Goal: Task Accomplishment & Management: Use online tool/utility

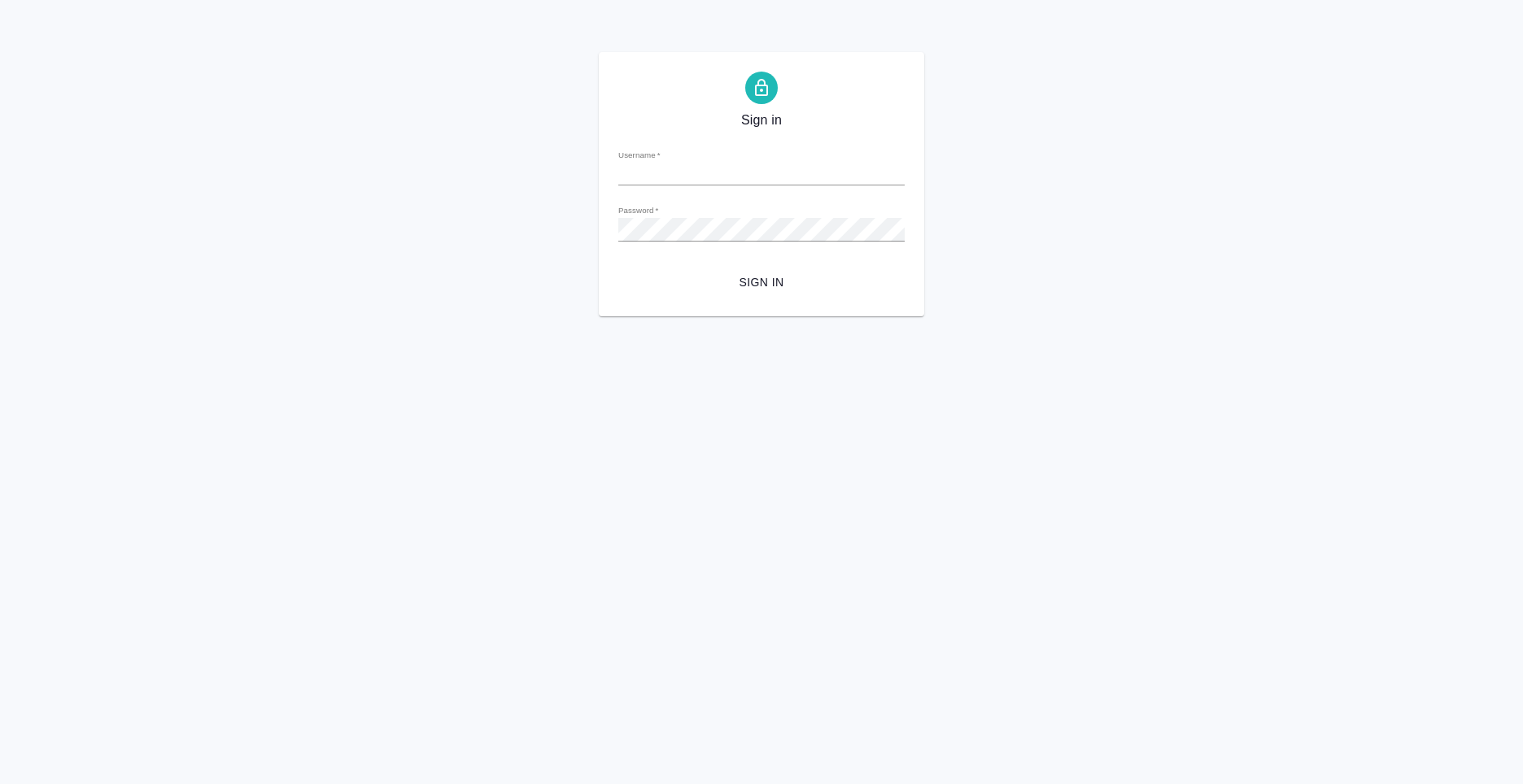
type input "[PERSON_NAME][EMAIL_ADDRESS][DOMAIN_NAME]"
click at [768, 283] on span "Sign in" at bounding box center [761, 282] width 260 height 21
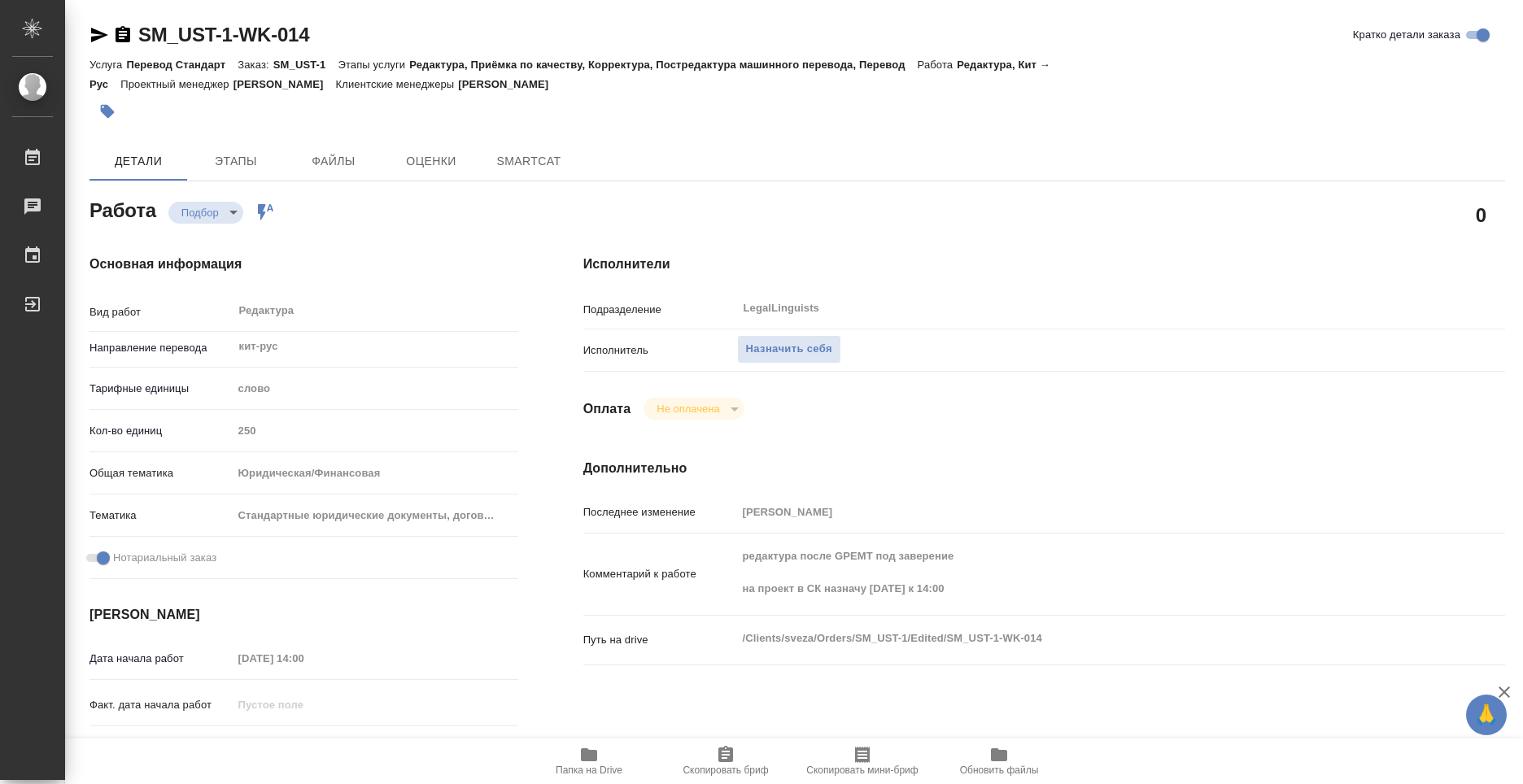
type textarea "x"
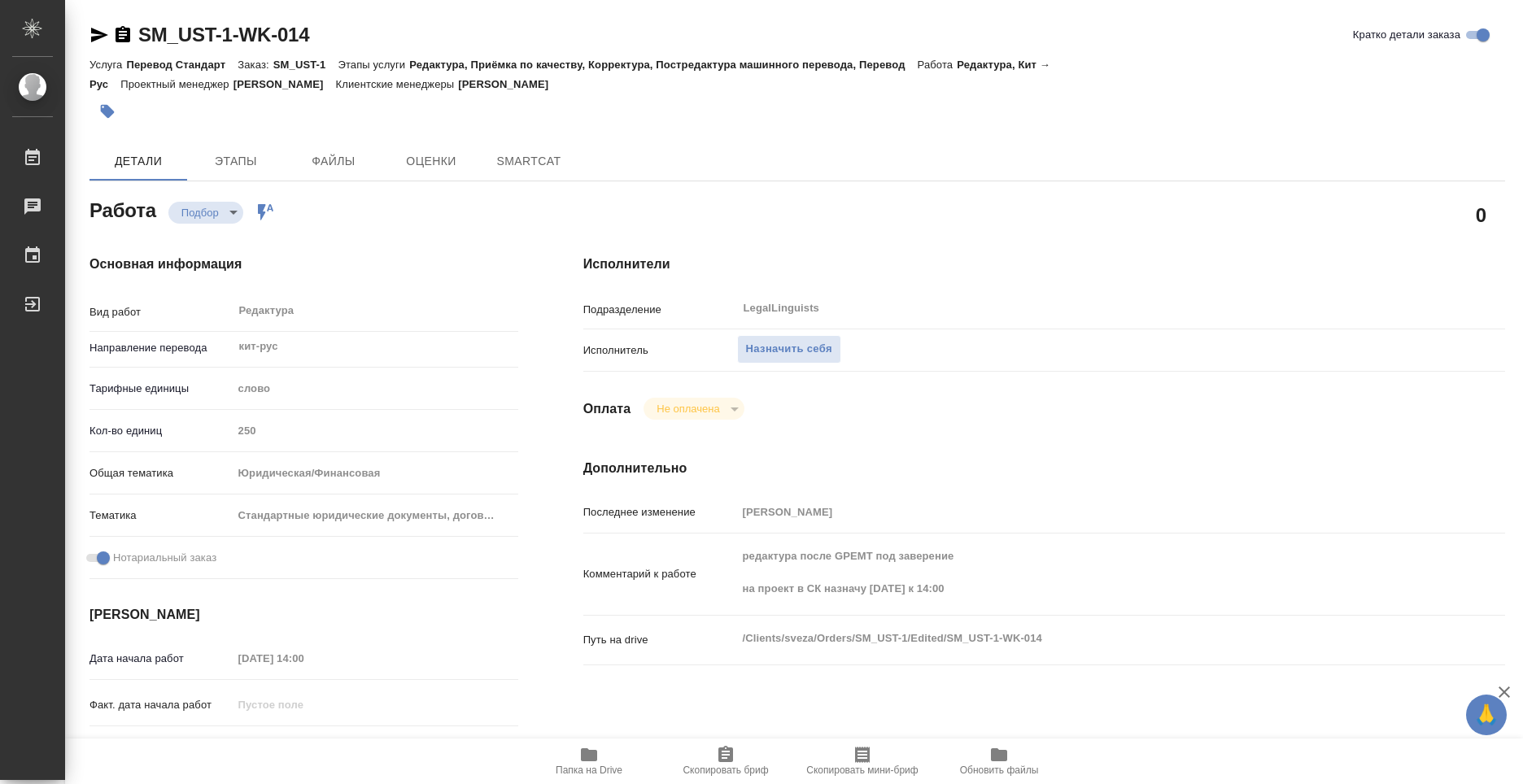
type textarea "x"
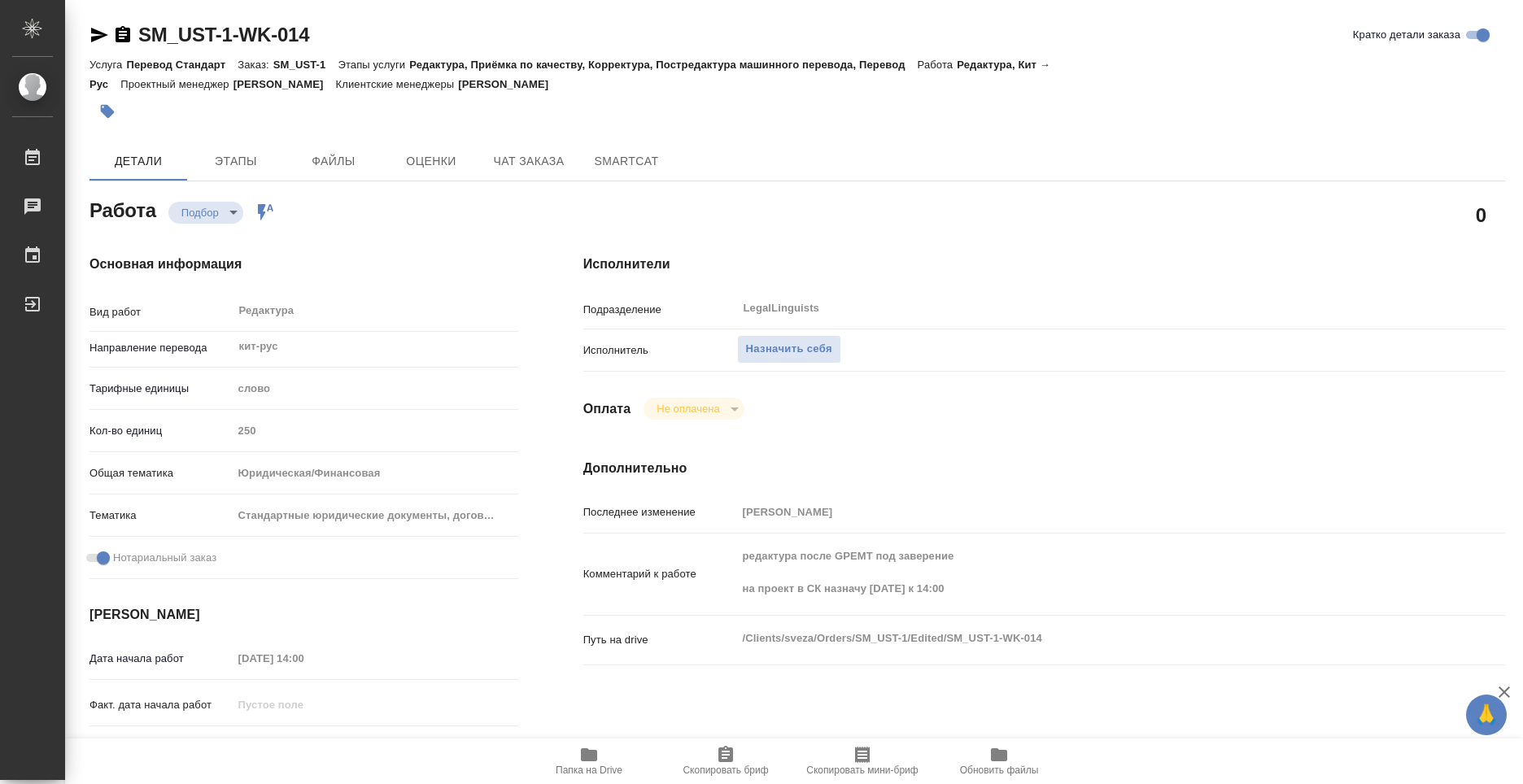
type textarea "x"
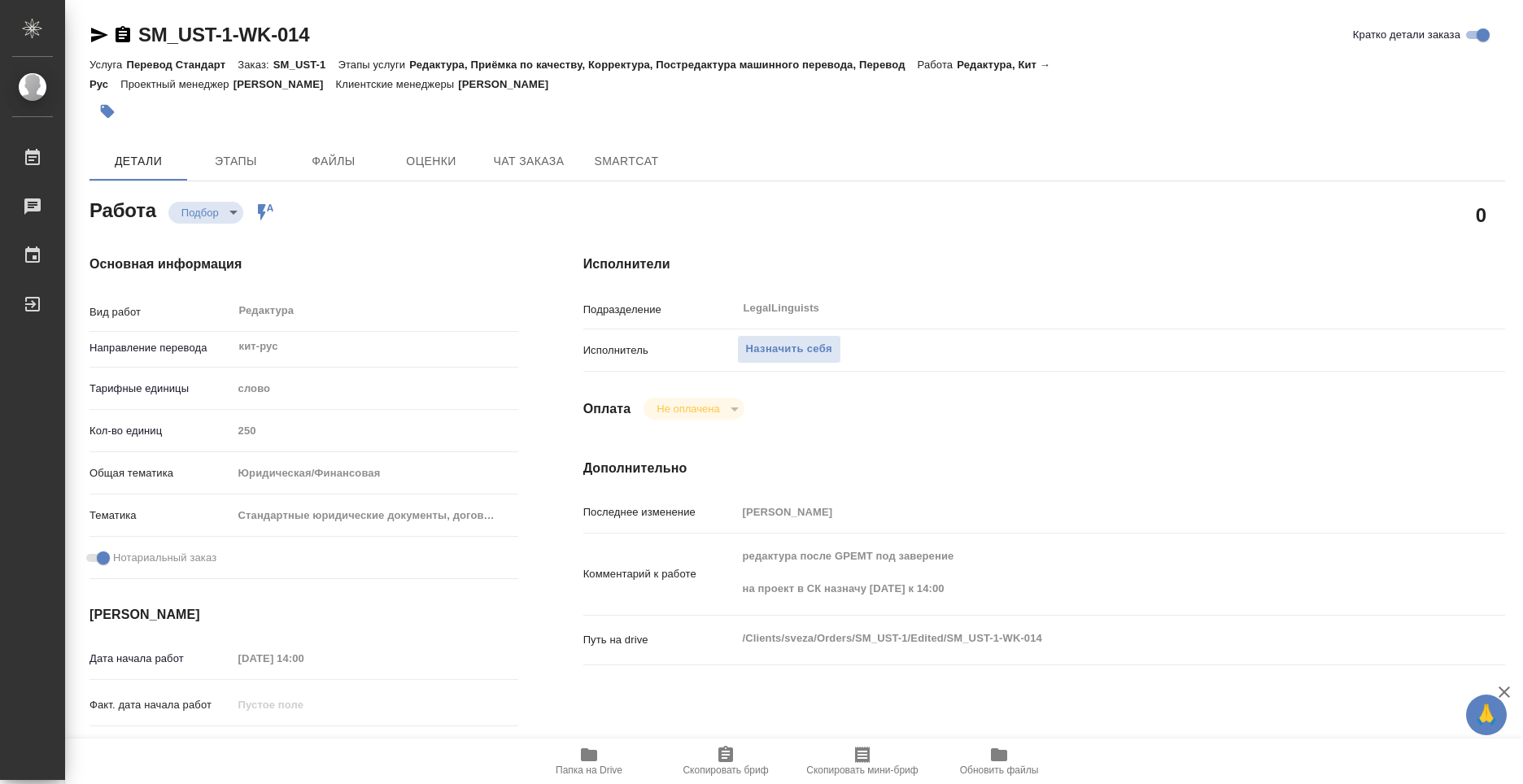
type textarea "x"
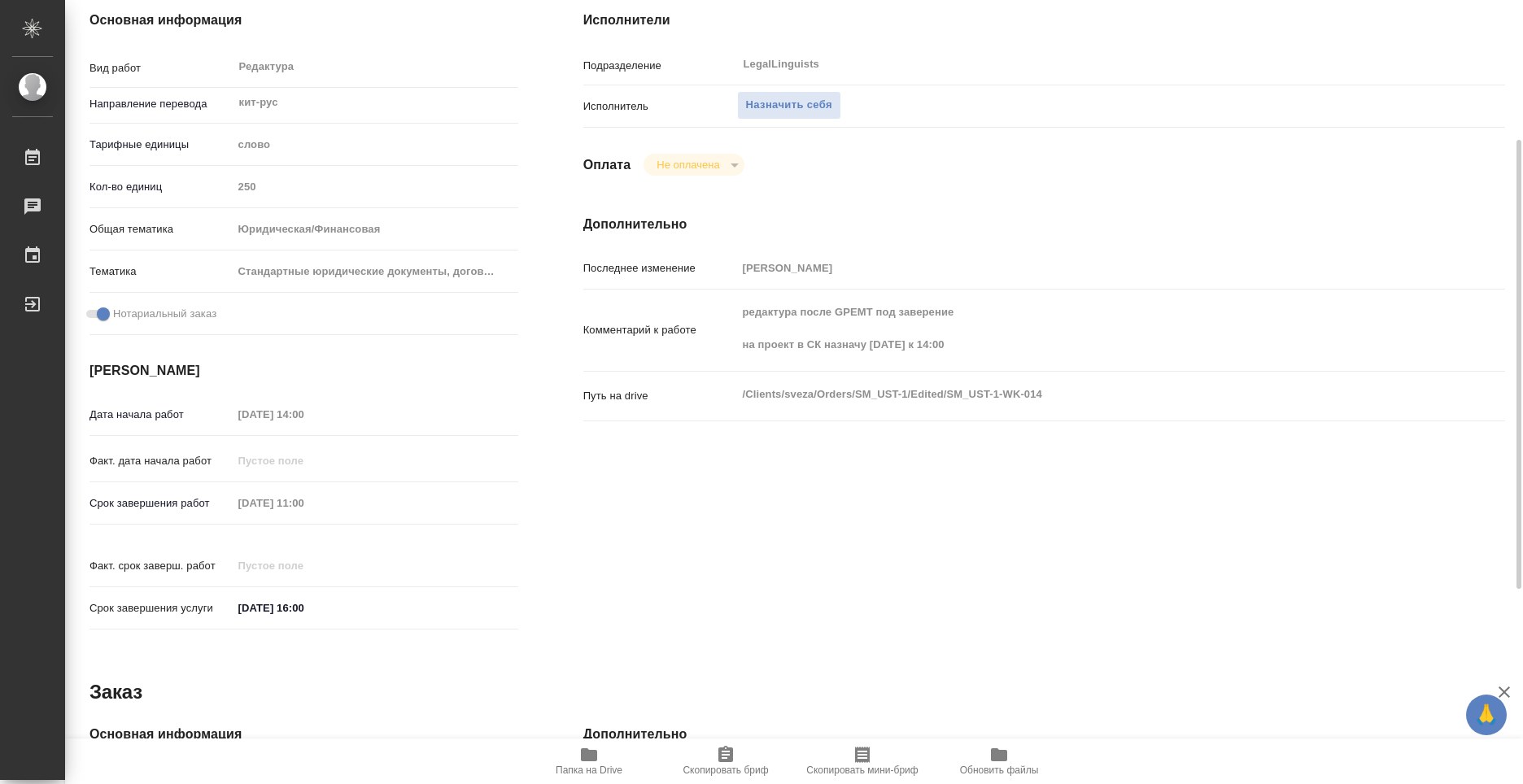
scroll to position [82, 0]
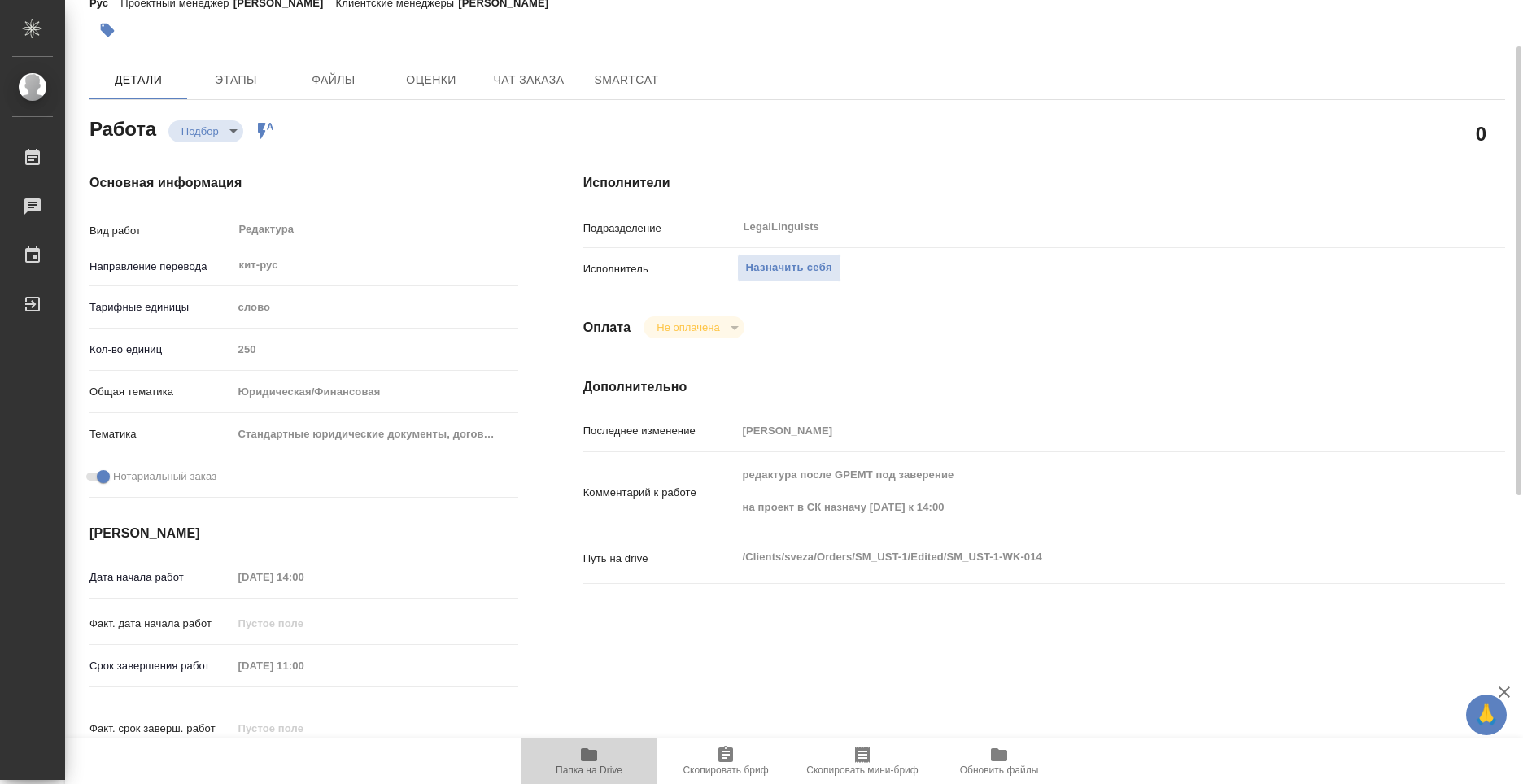
click at [602, 754] on span "Папка на Drive" at bounding box center [589, 761] width 117 height 31
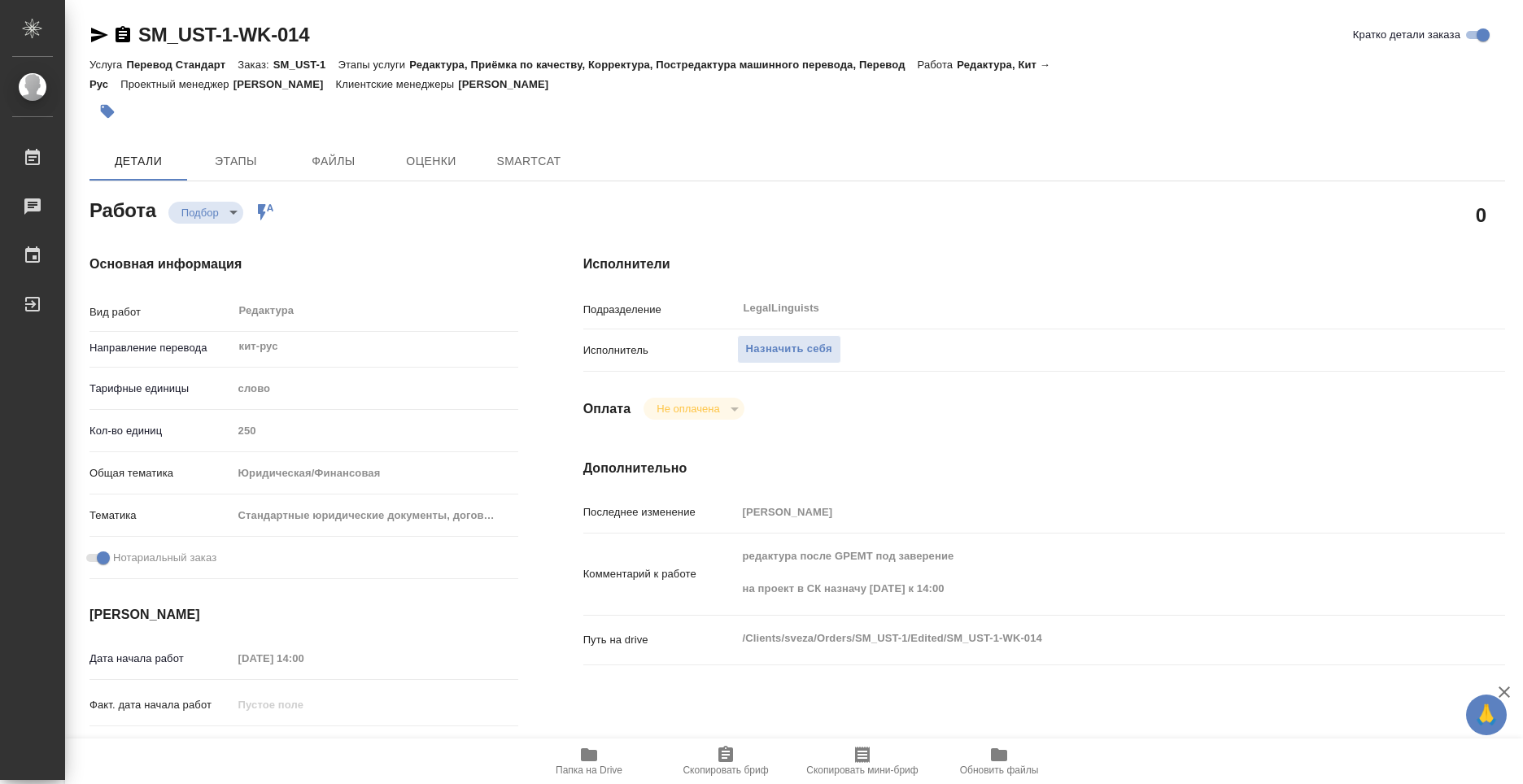
type textarea "x"
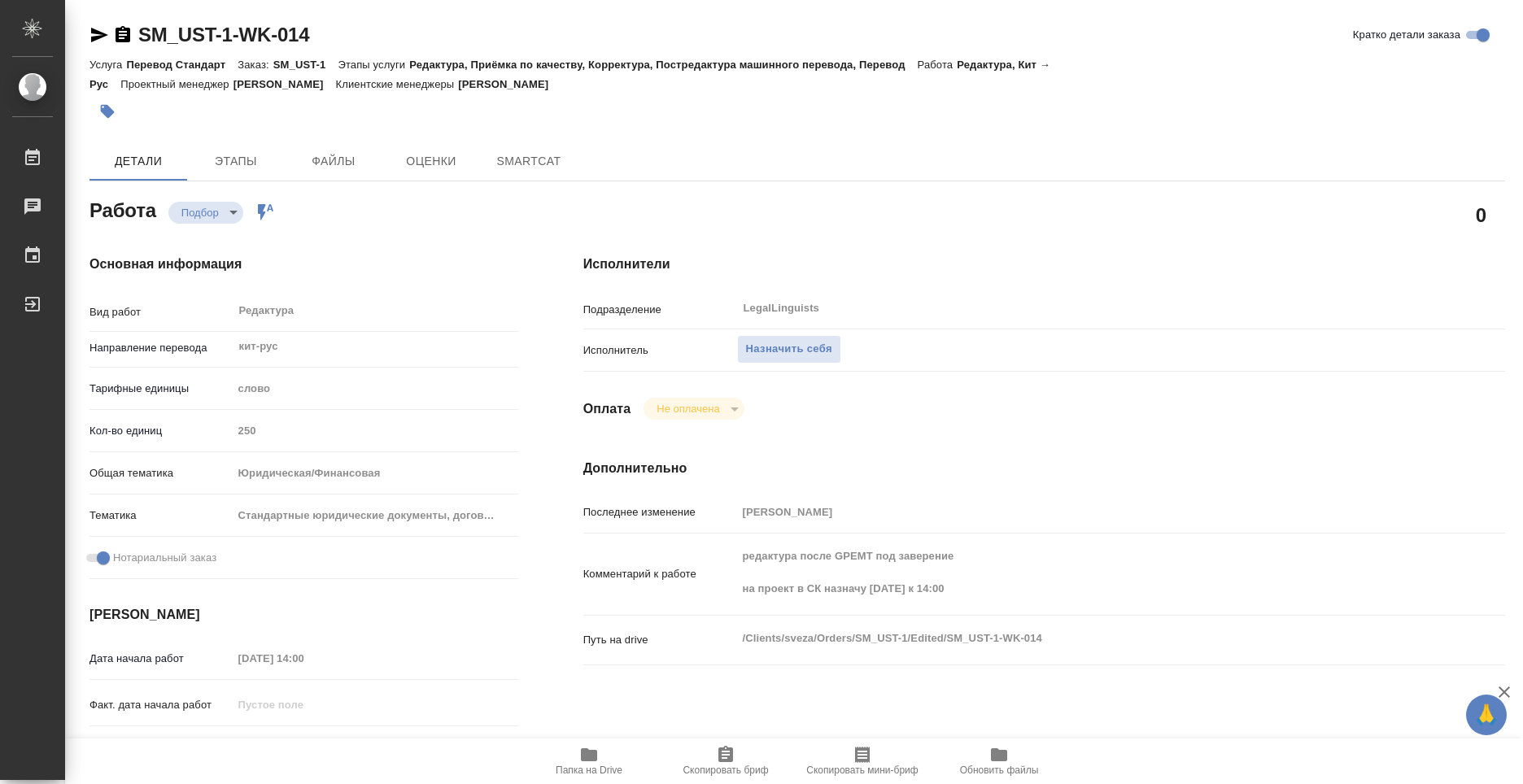
type textarea "x"
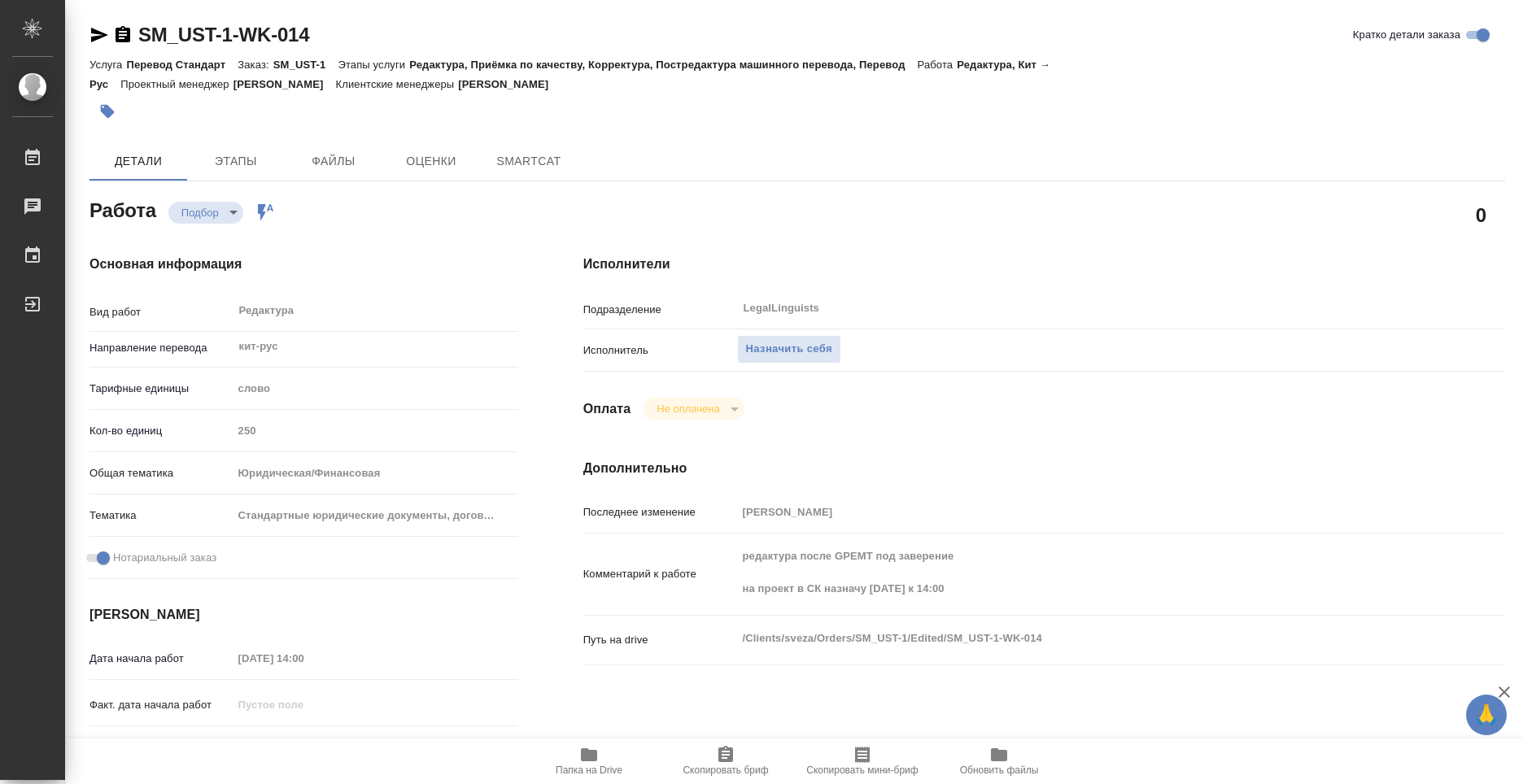
type textarea "x"
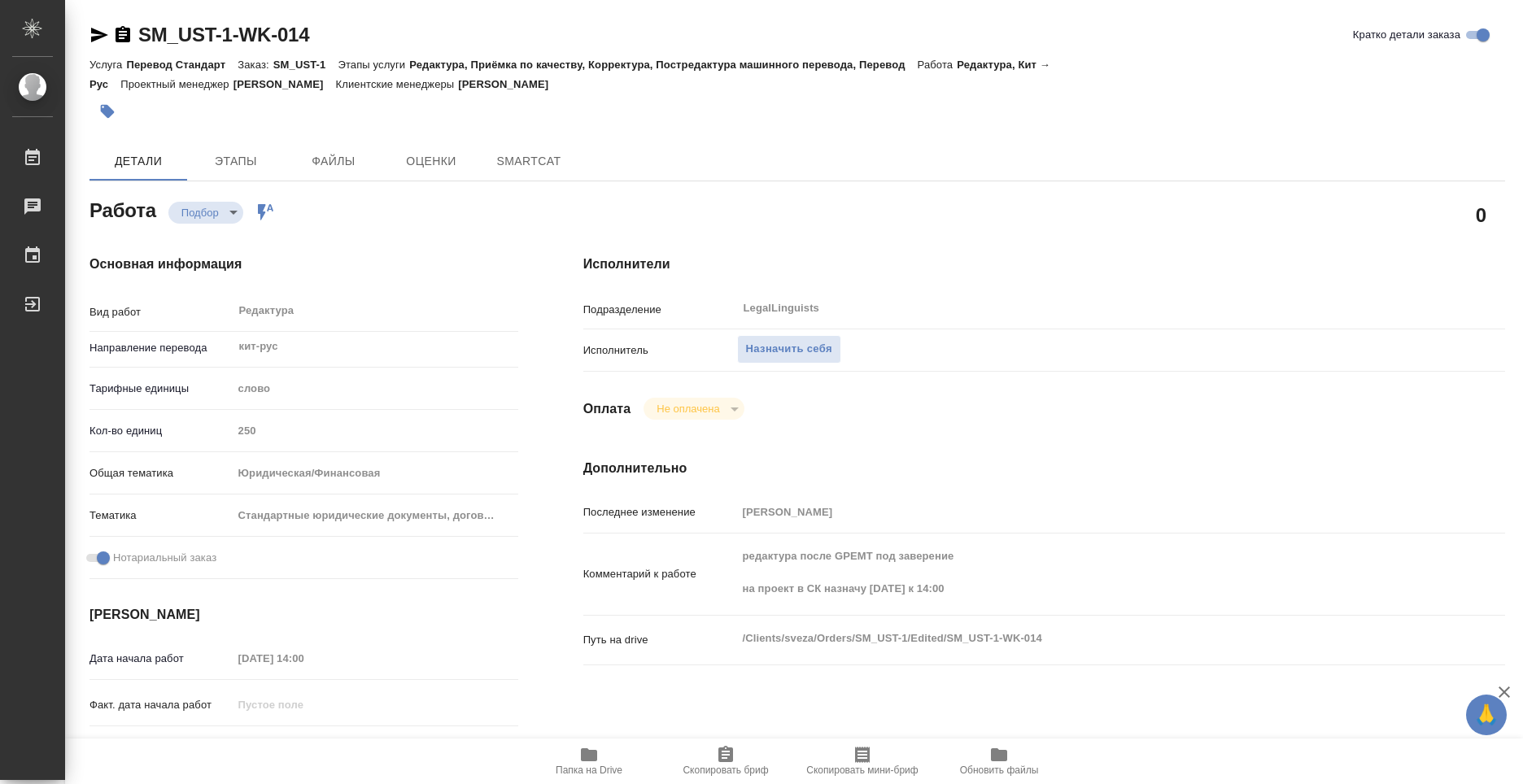
type textarea "x"
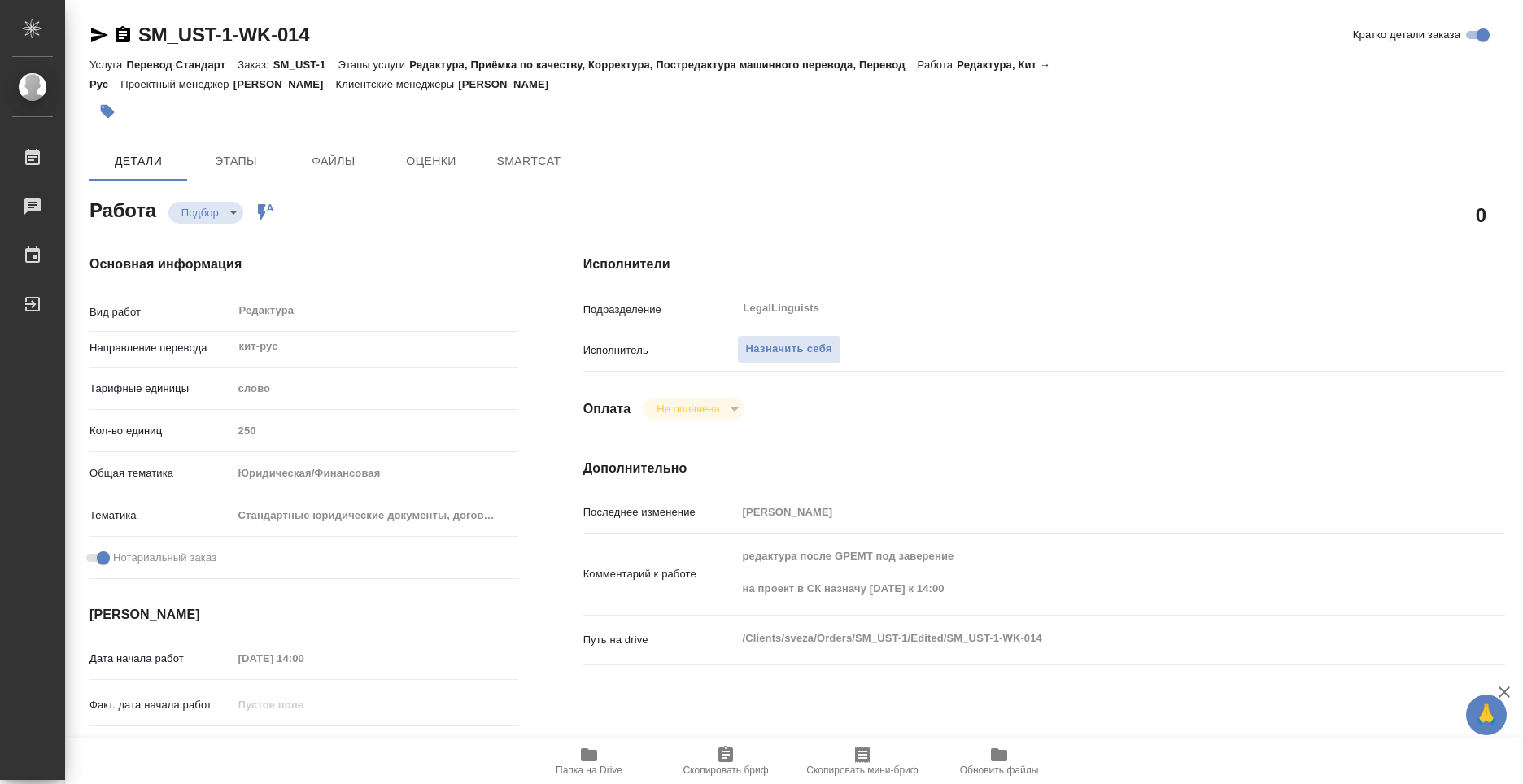
type textarea "x"
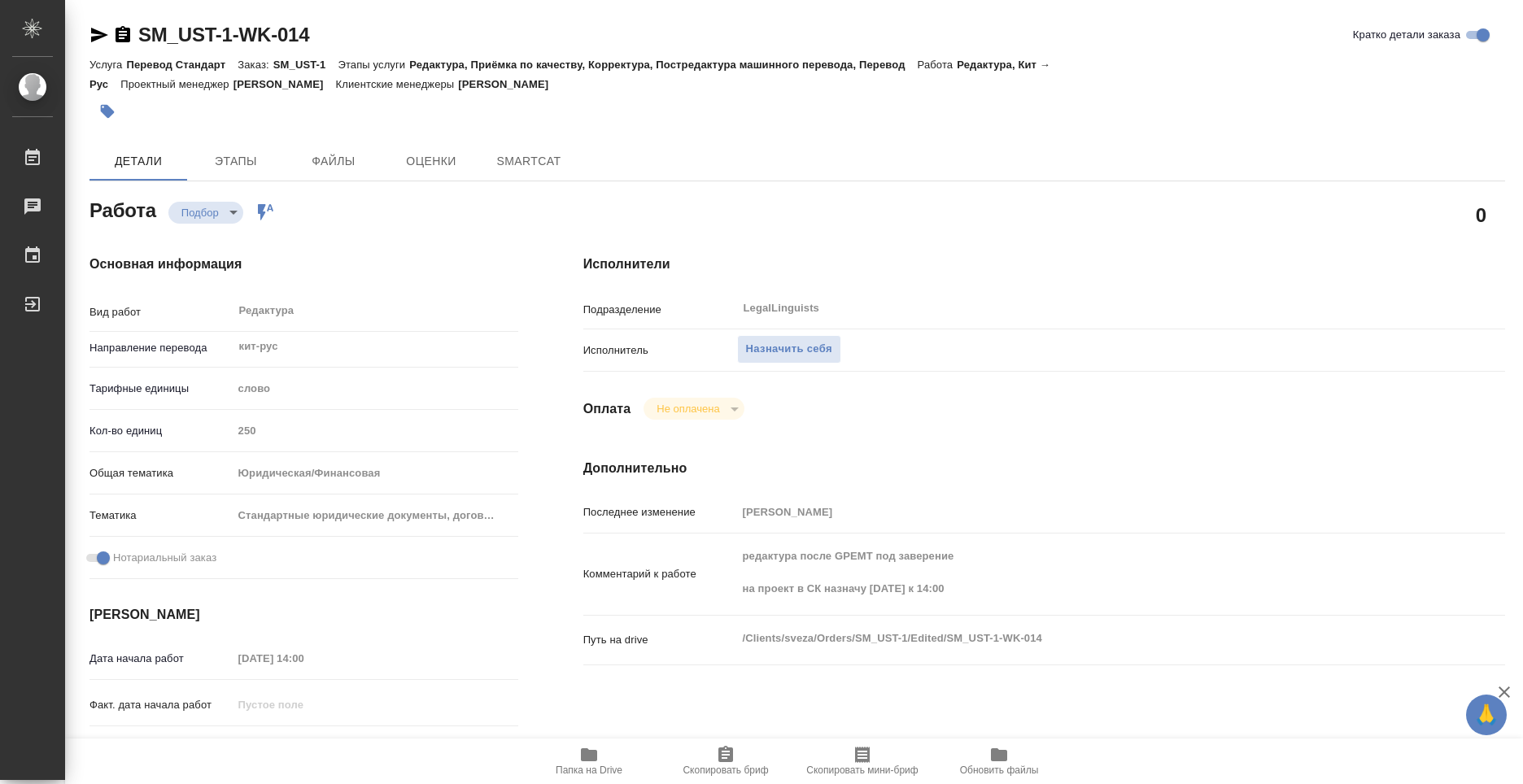
type textarea "x"
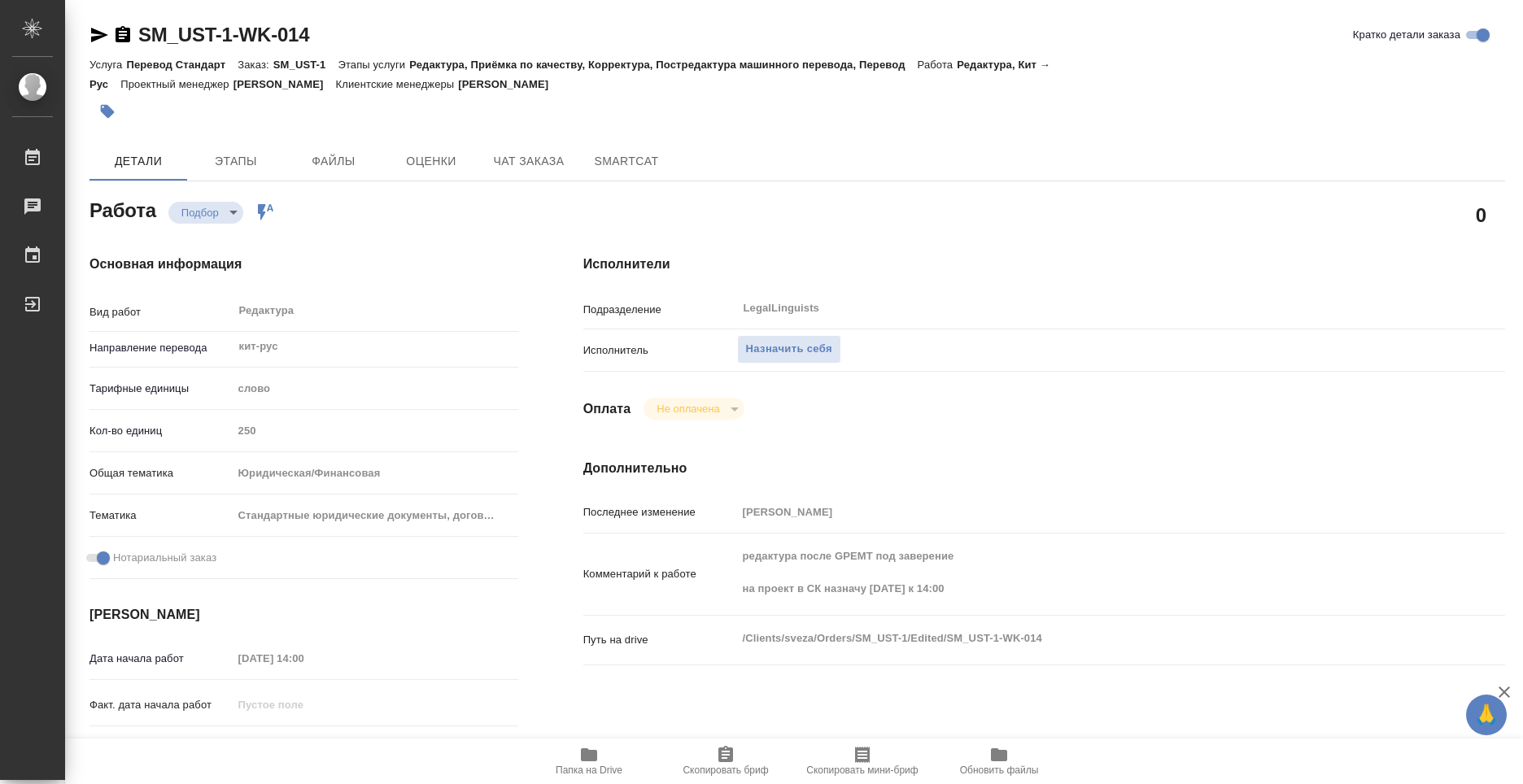
type textarea "x"
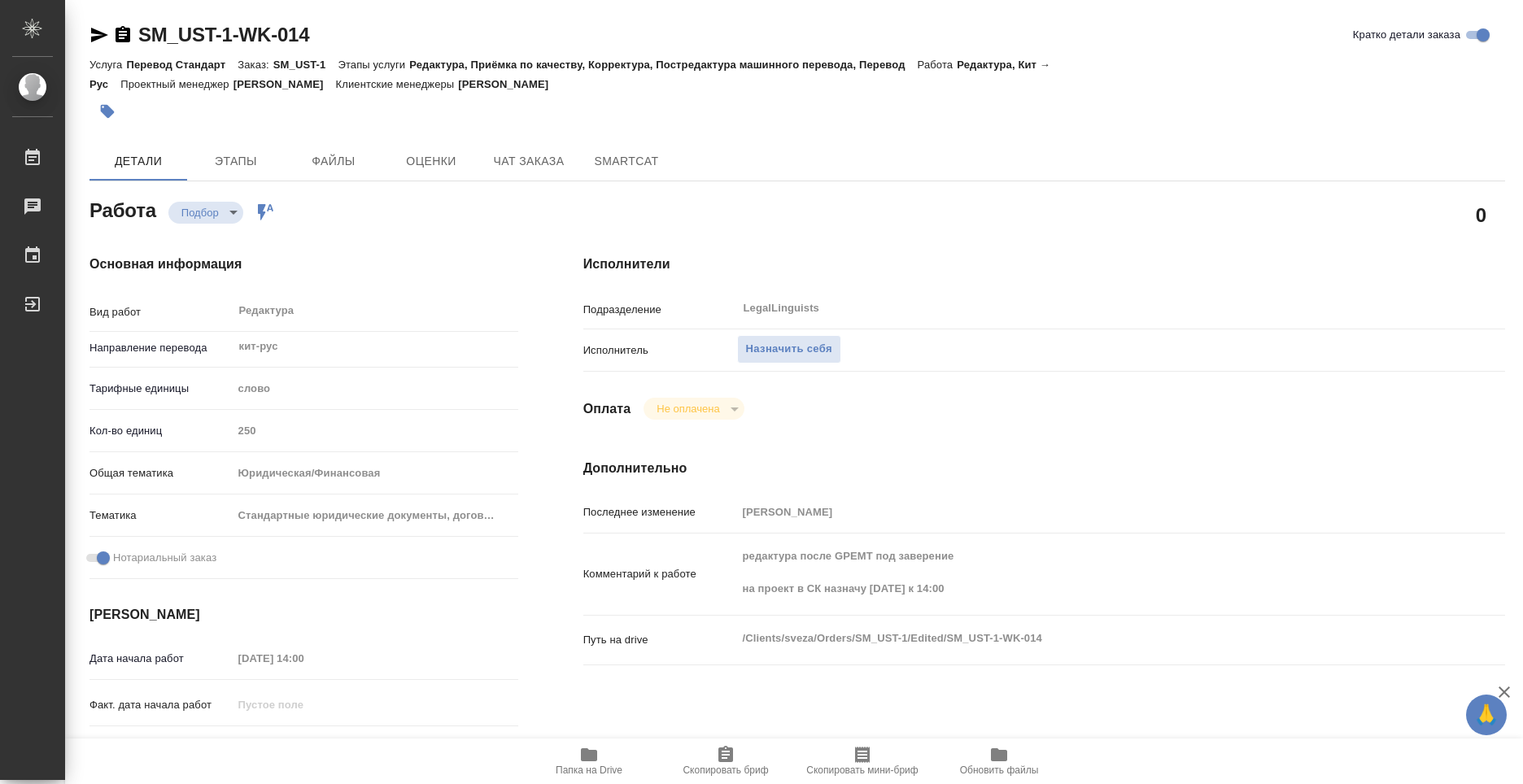
type textarea "x"
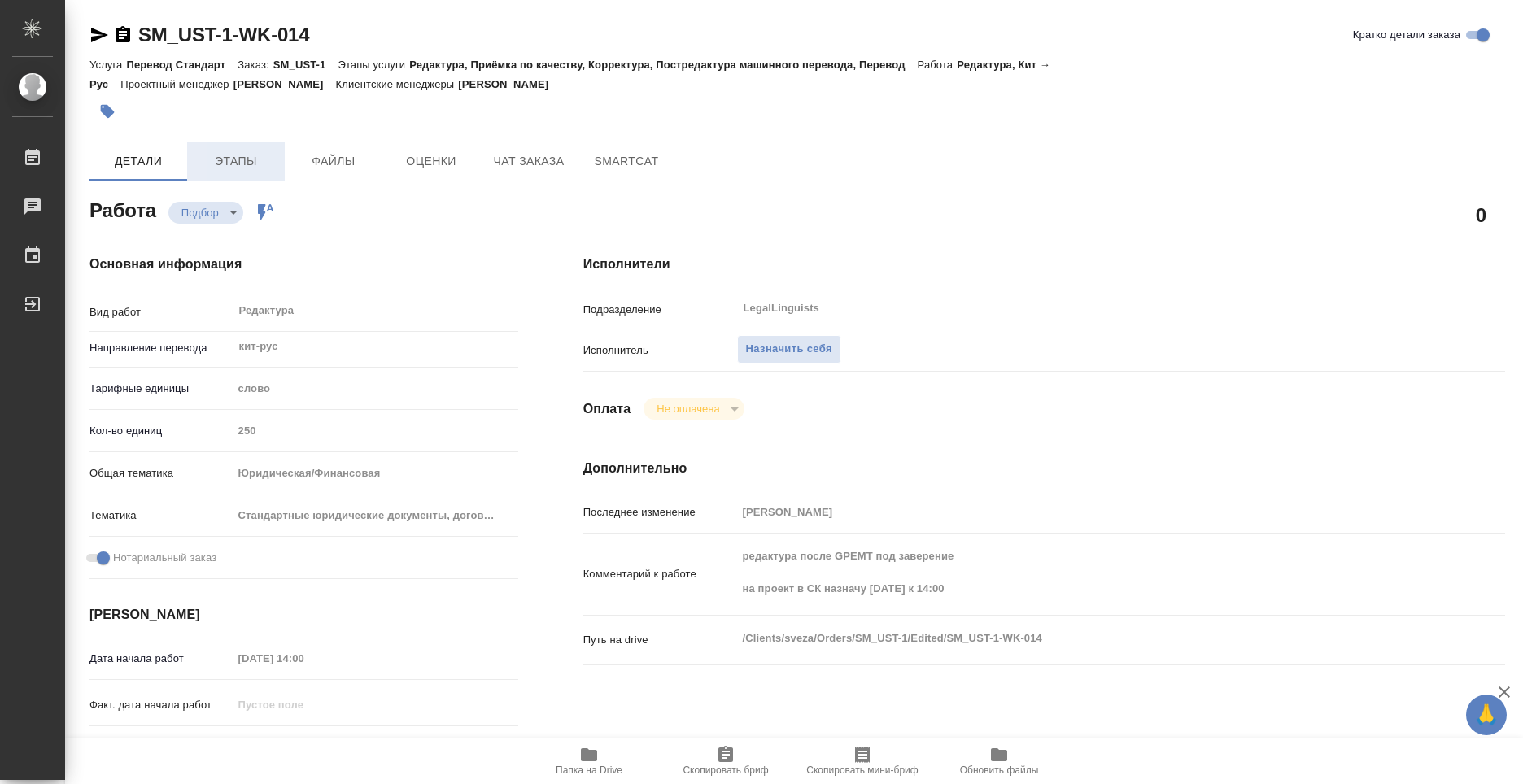
click at [245, 142] on button "Этапы" at bounding box center [236, 161] width 97 height 39
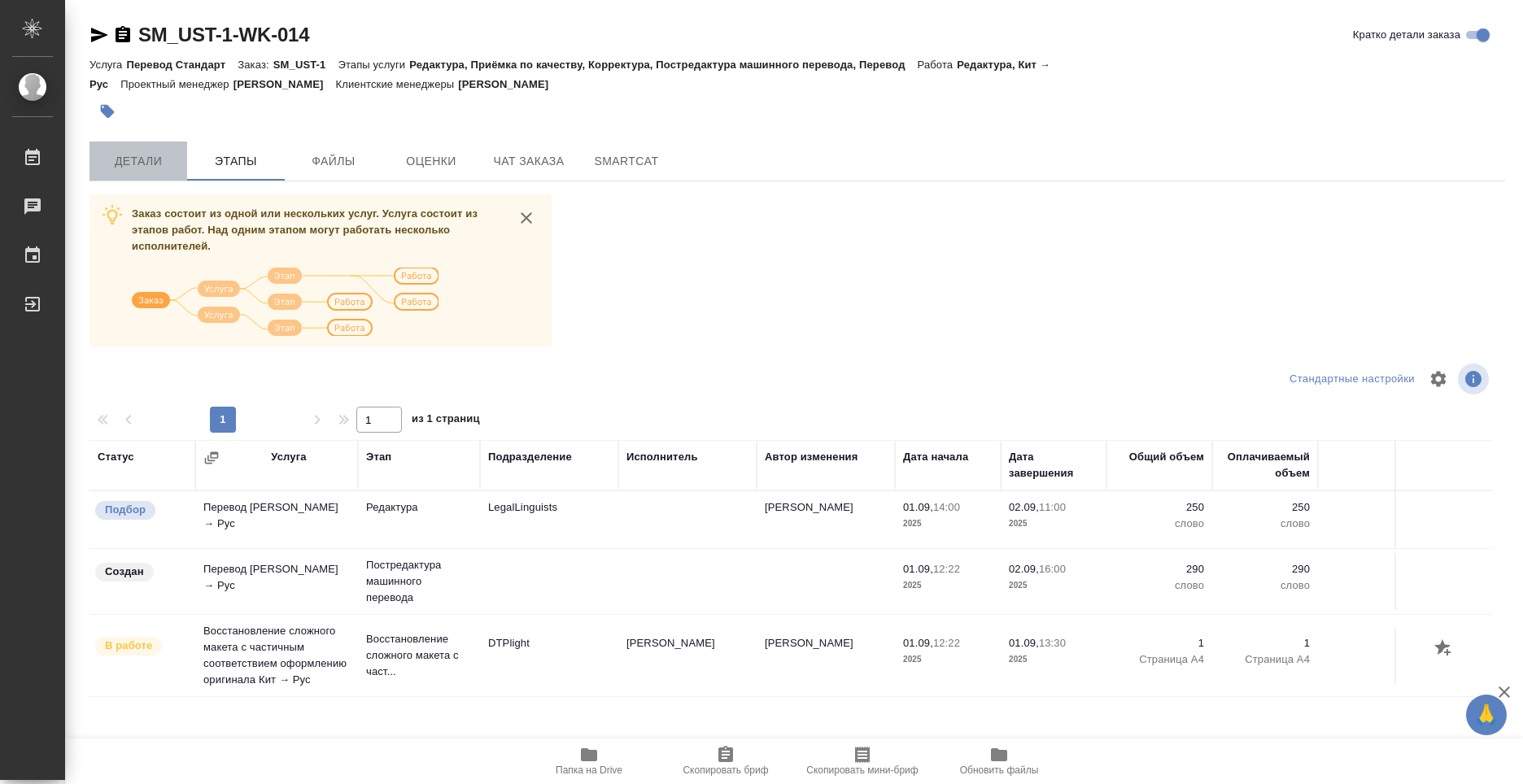
click at [149, 152] on span "Детали" at bounding box center [138, 161] width 78 height 21
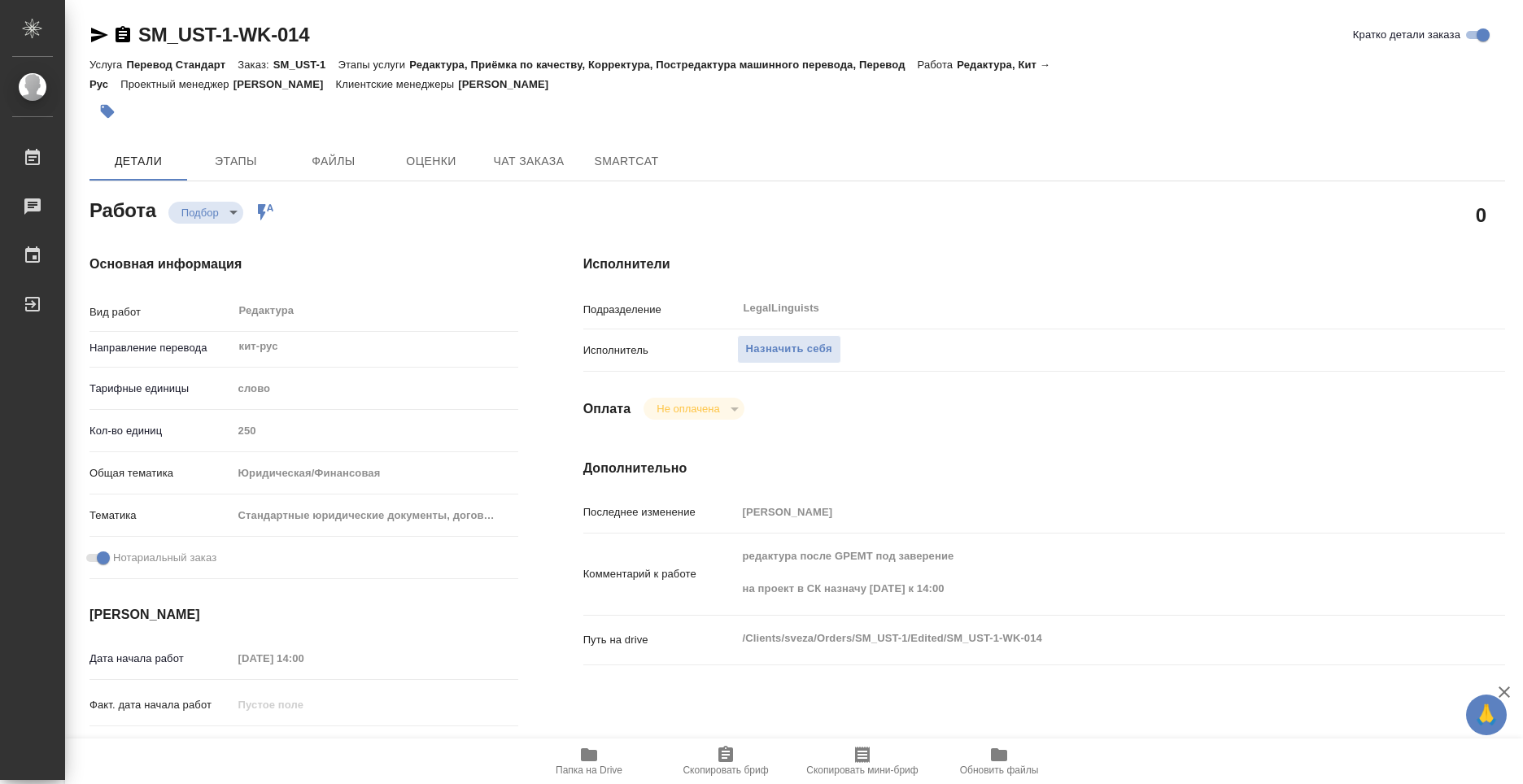
type textarea "x"
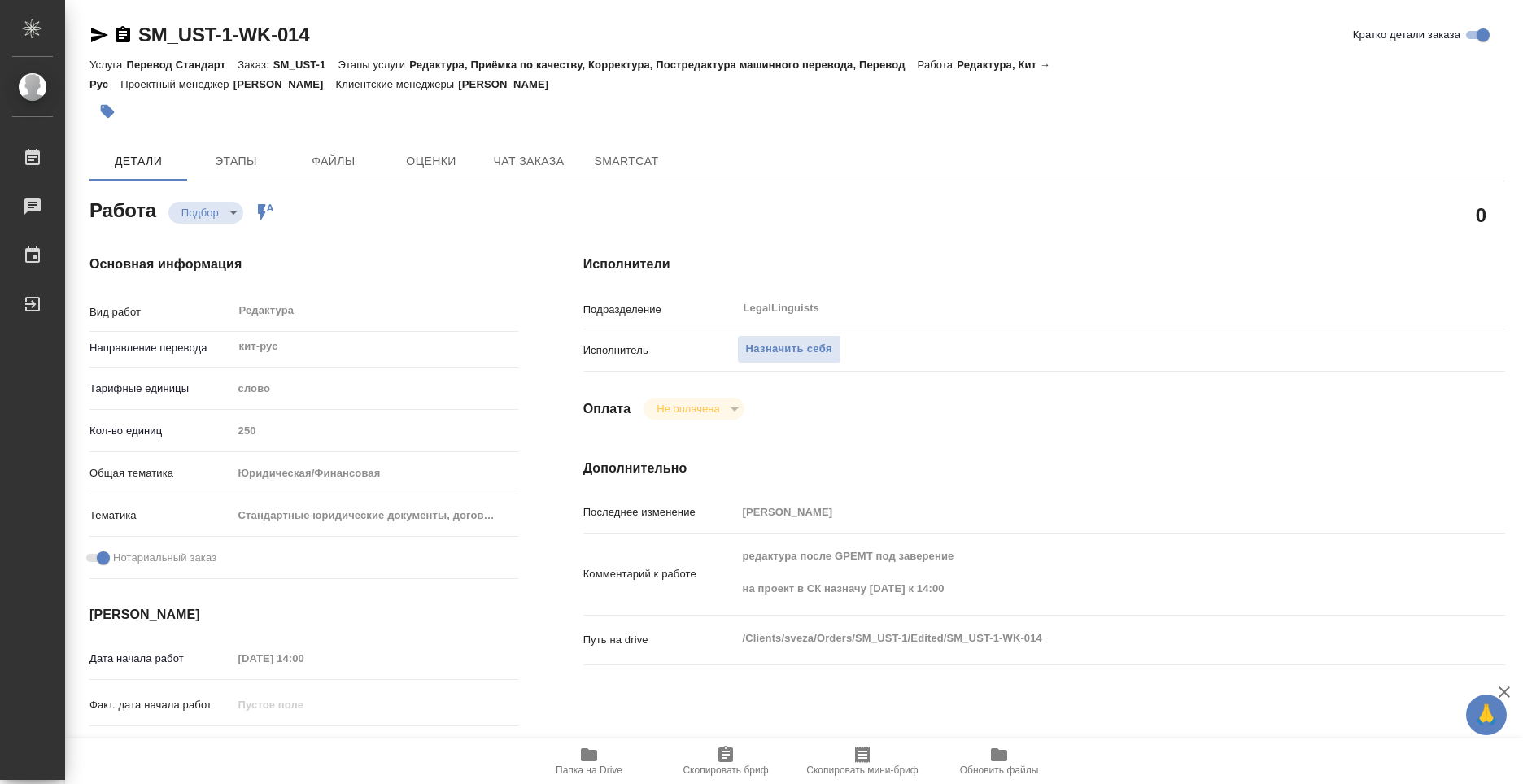
type textarea "x"
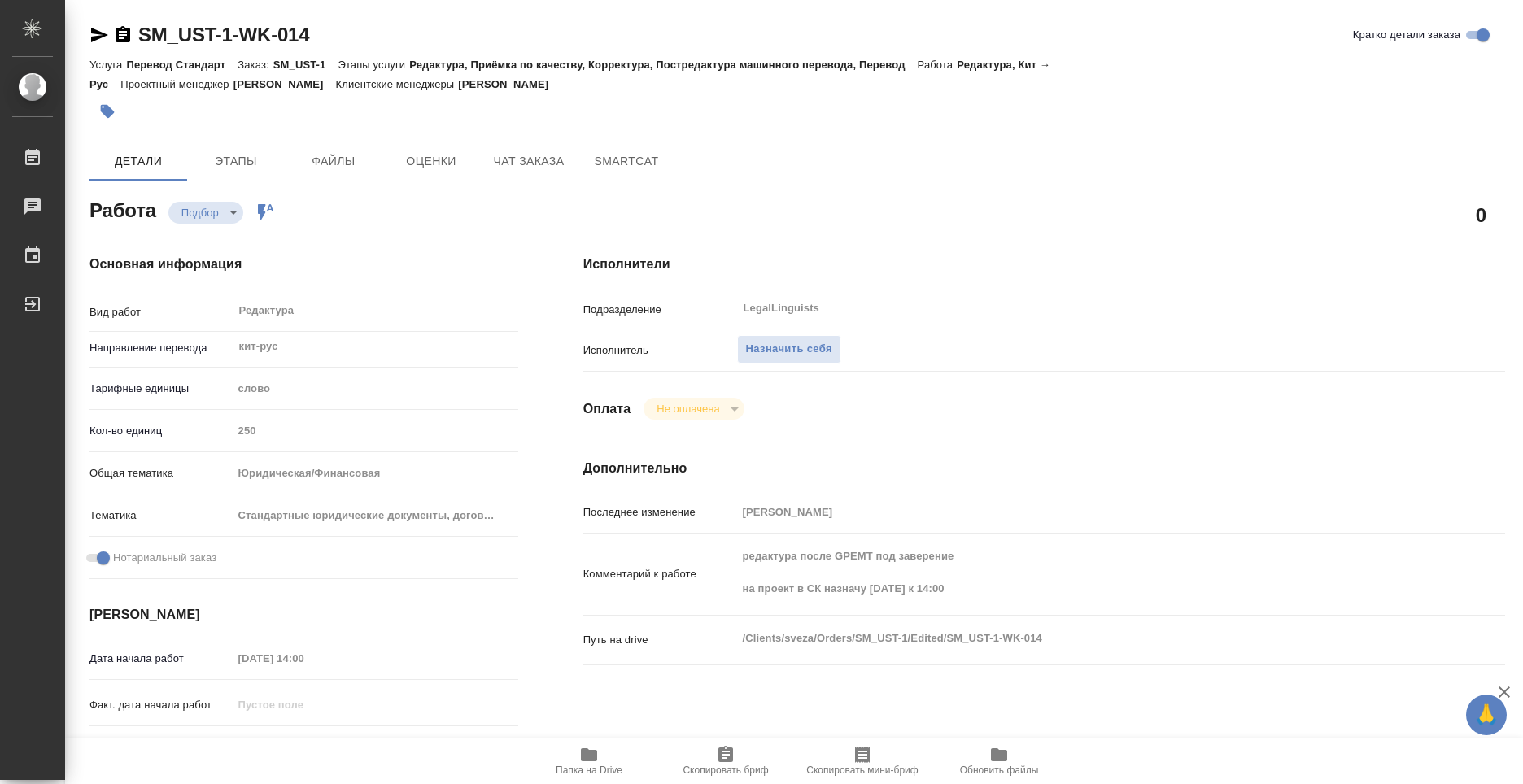
type textarea "x"
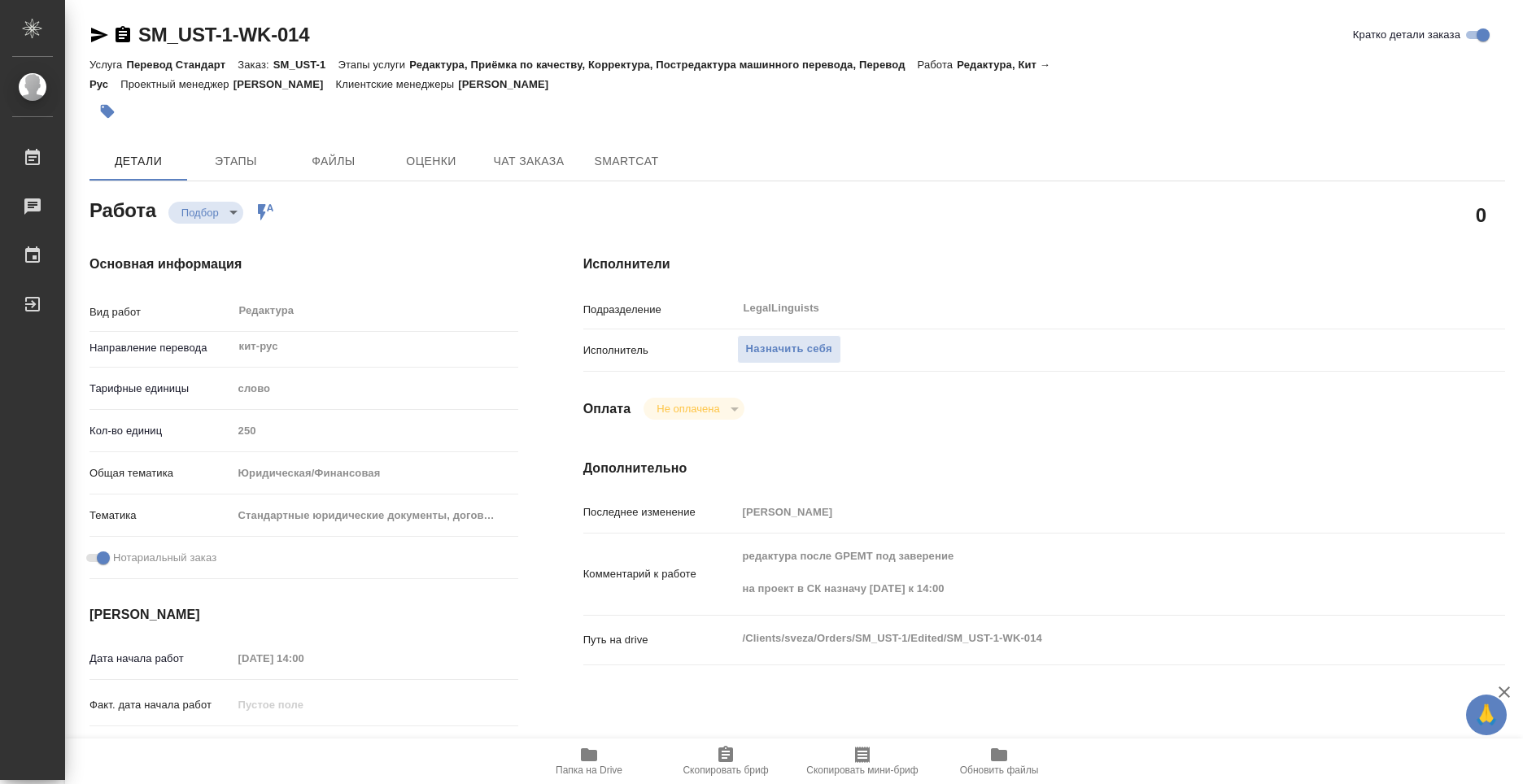
type textarea "x"
